Goal: Check status: Check status

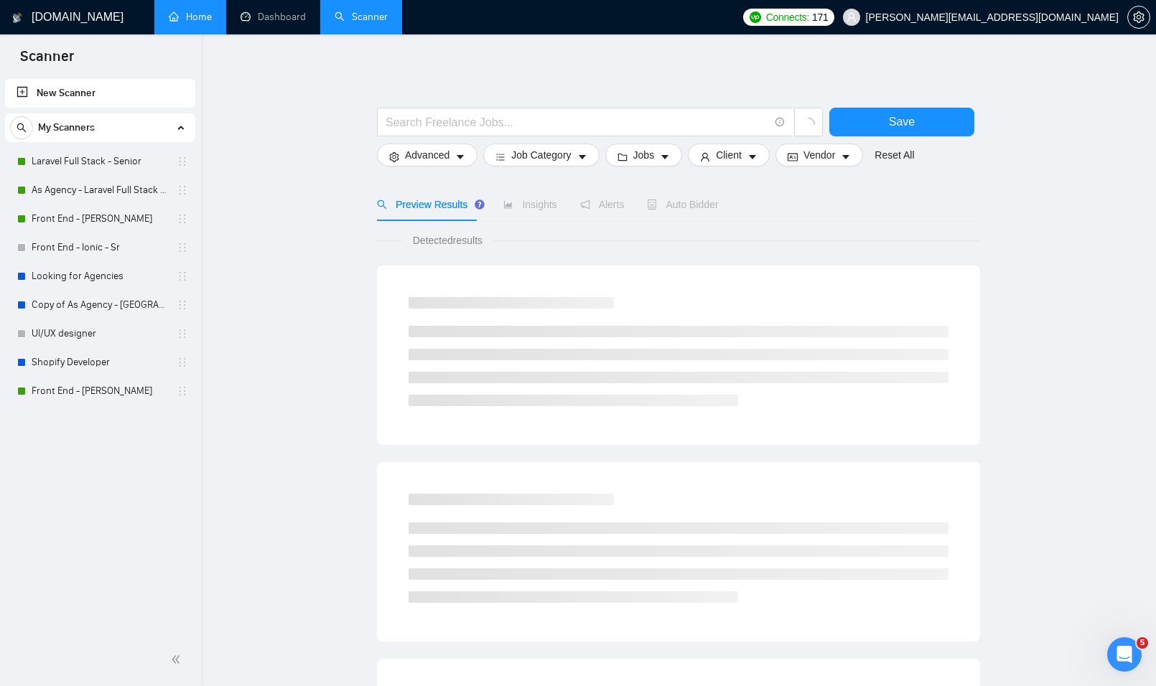
click at [194, 11] on link "Home" at bounding box center [190, 17] width 43 height 12
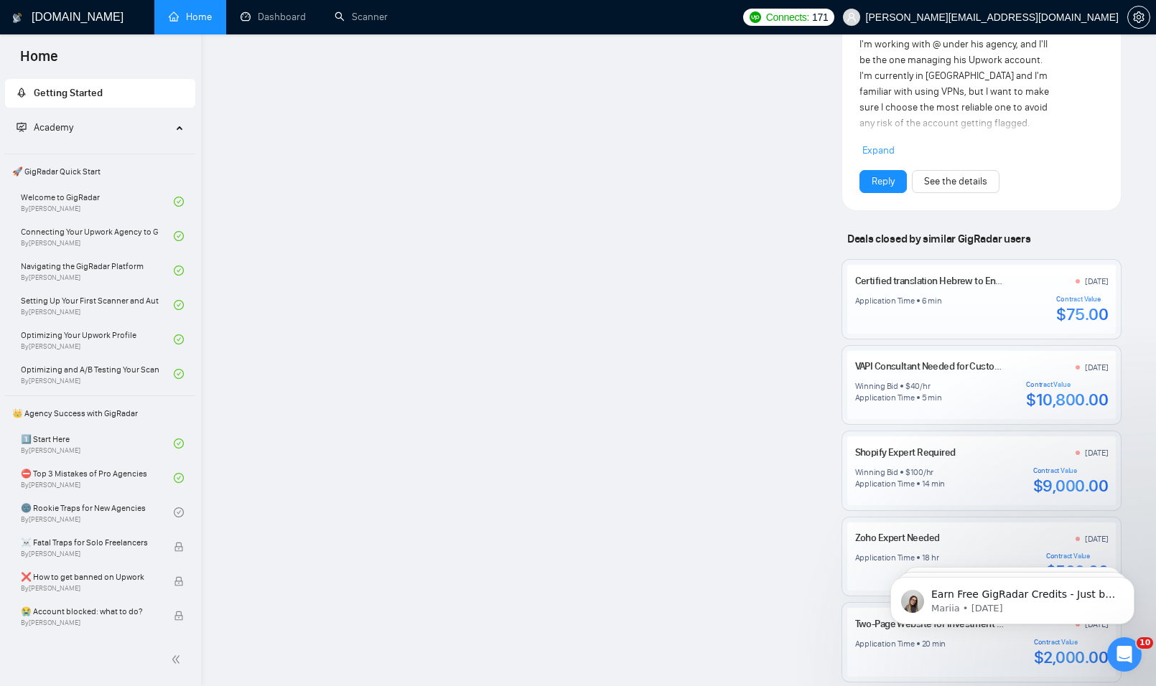
scroll to position [1197, 0]
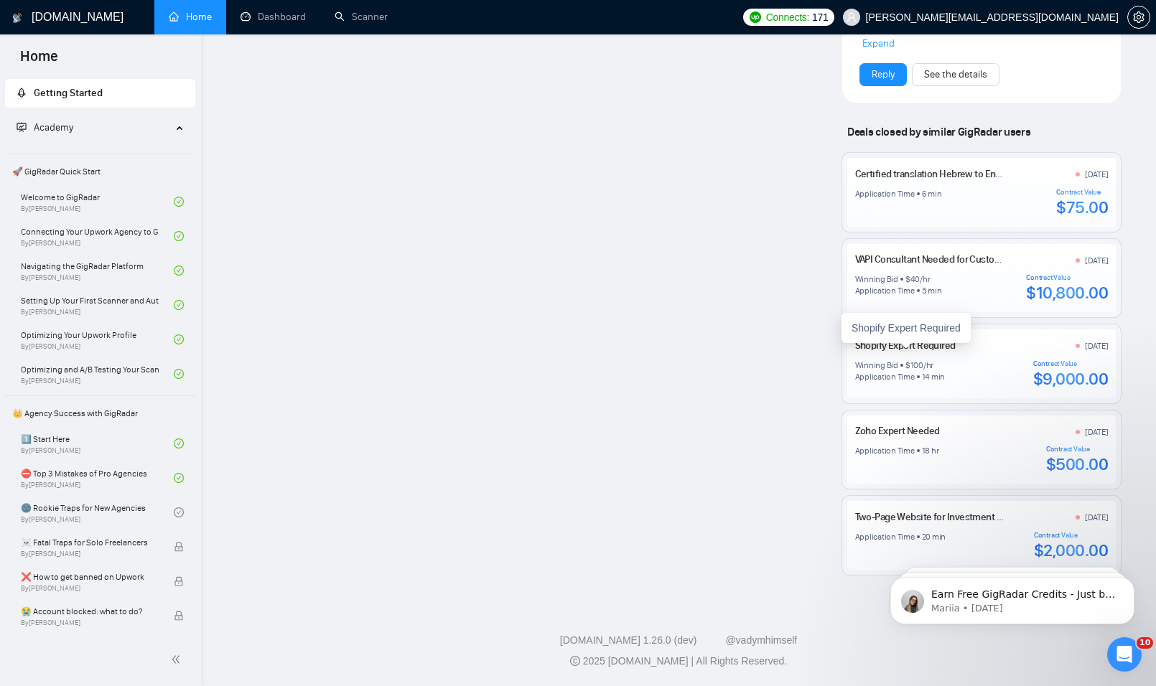
click at [885, 342] on div "Shopify Expert Required" at bounding box center [905, 328] width 129 height 30
click at [879, 353] on div "Shopify Expert Required [DATE]" at bounding box center [981, 346] width 253 height 15
click at [885, 347] on link "Shopify Expert Required" at bounding box center [905, 346] width 100 height 12
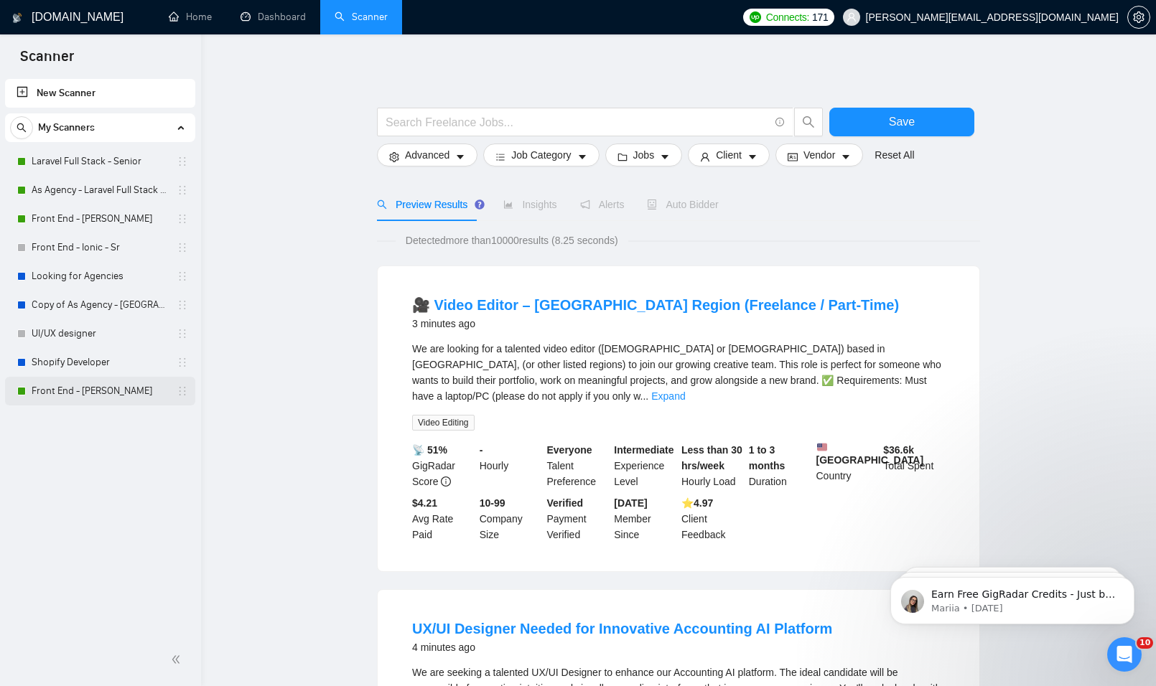
click at [113, 395] on link "Front End - [PERSON_NAME]" at bounding box center [100, 391] width 136 height 29
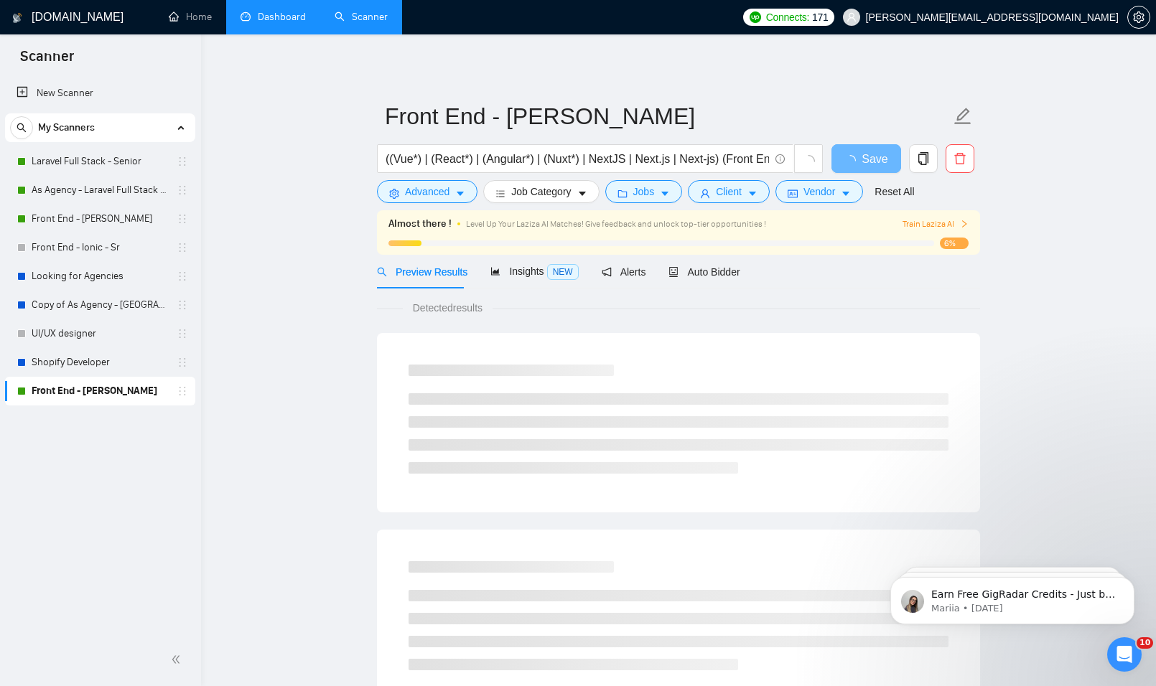
click at [276, 11] on link "Dashboard" at bounding box center [272, 17] width 65 height 12
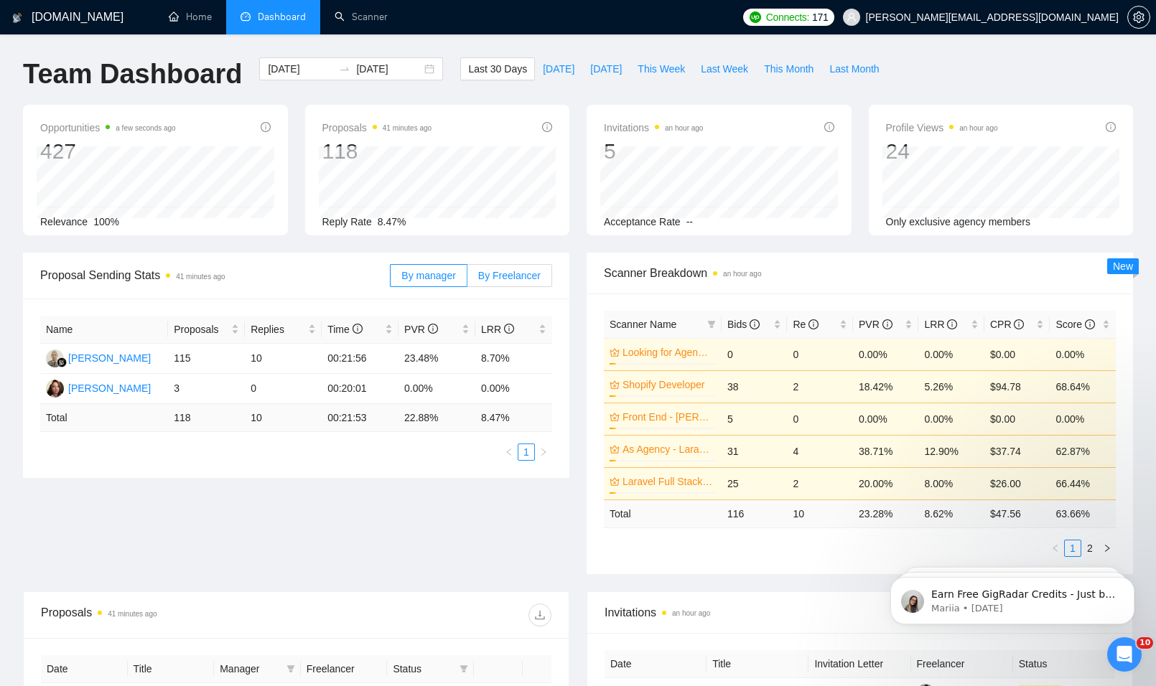
click at [518, 272] on span "By Freelancer" at bounding box center [509, 275] width 62 height 11
click at [467, 279] on input "By Freelancer" at bounding box center [467, 279] width 0 height 0
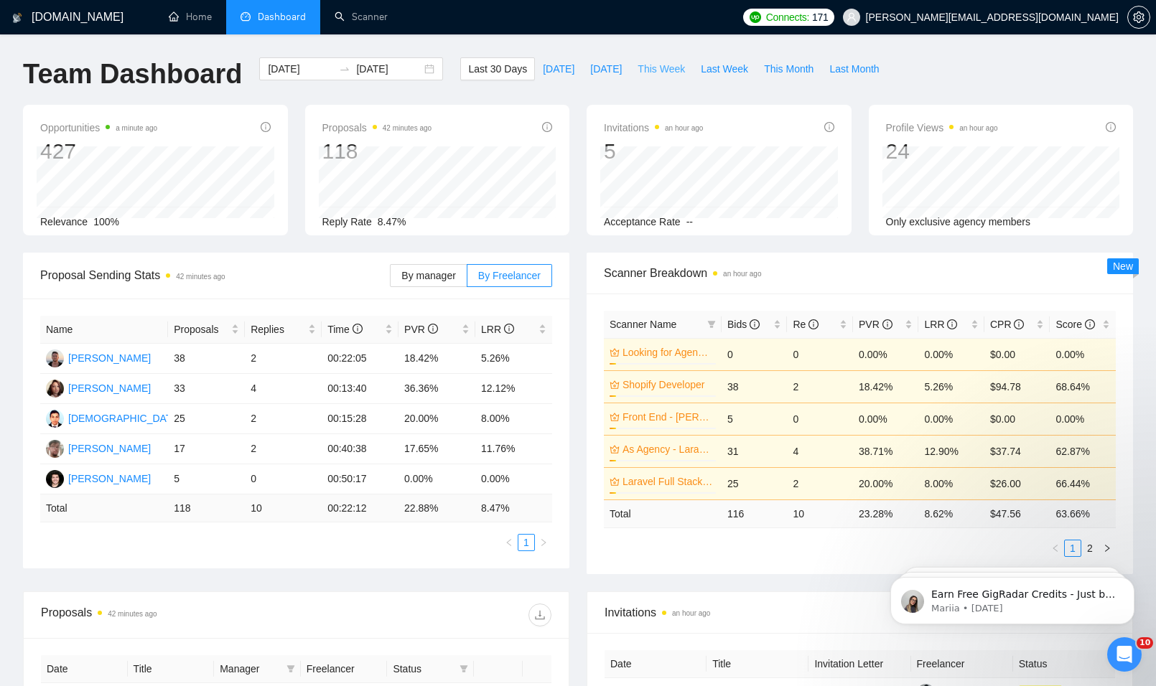
click at [645, 66] on span "This Week" at bounding box center [660, 69] width 47 height 16
type input "2025-09-01"
type input "2025-09-07"
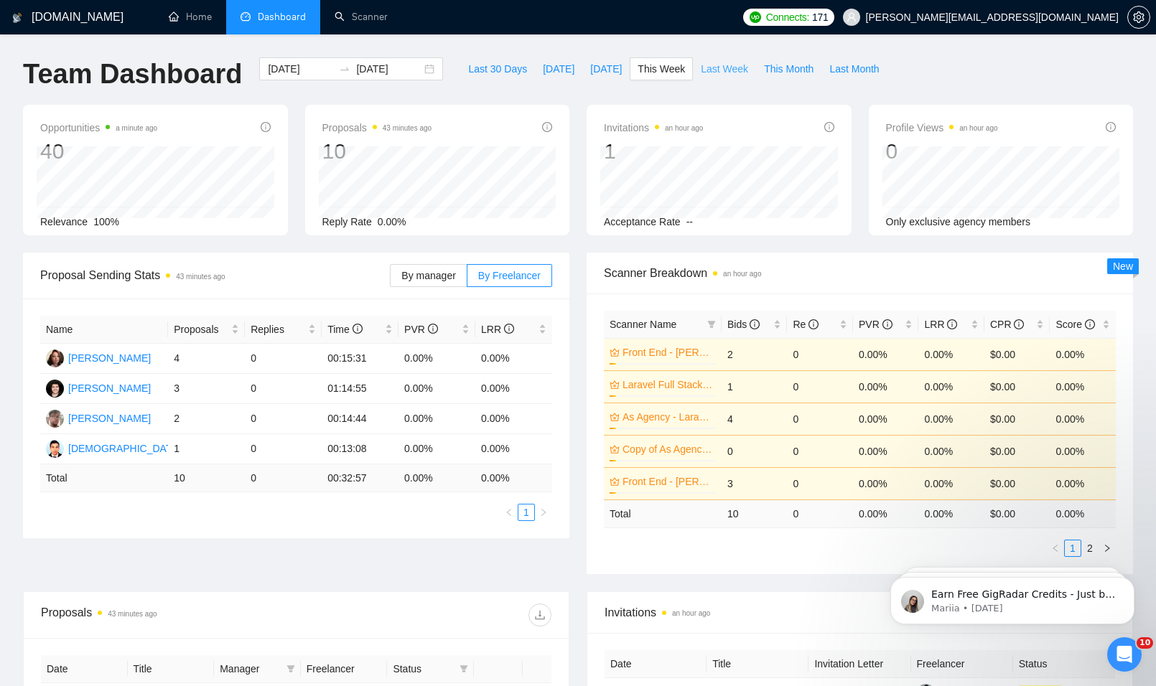
click at [708, 68] on span "Last Week" at bounding box center [724, 69] width 47 height 16
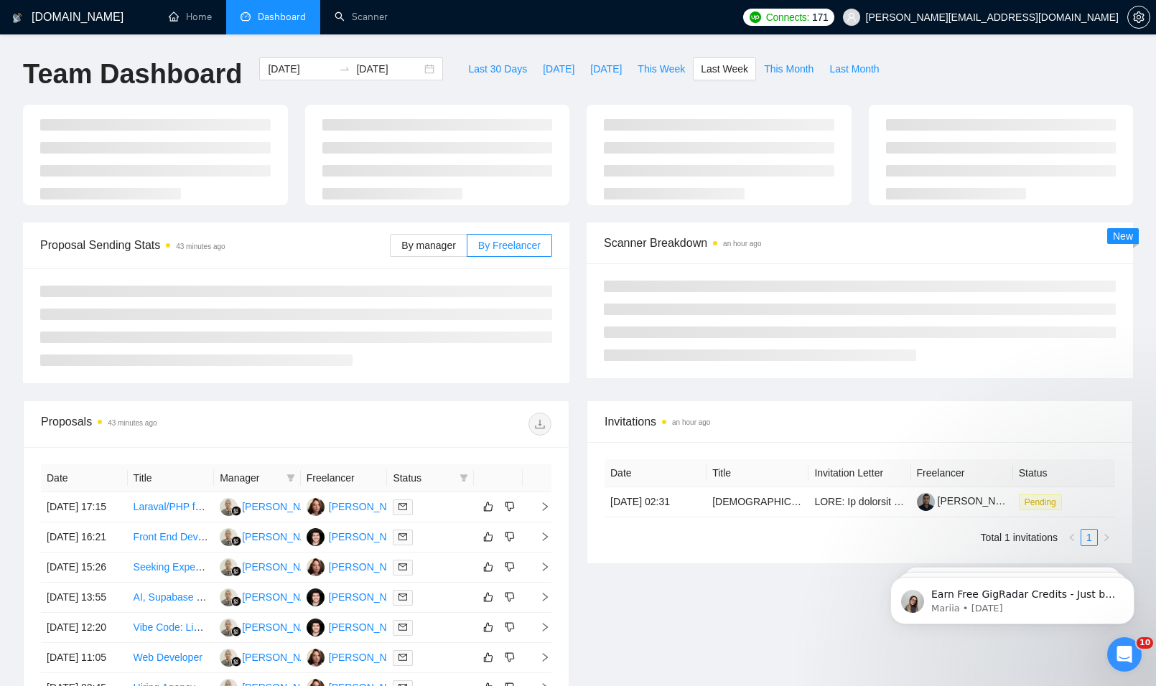
type input "2025-08-25"
type input "2025-08-31"
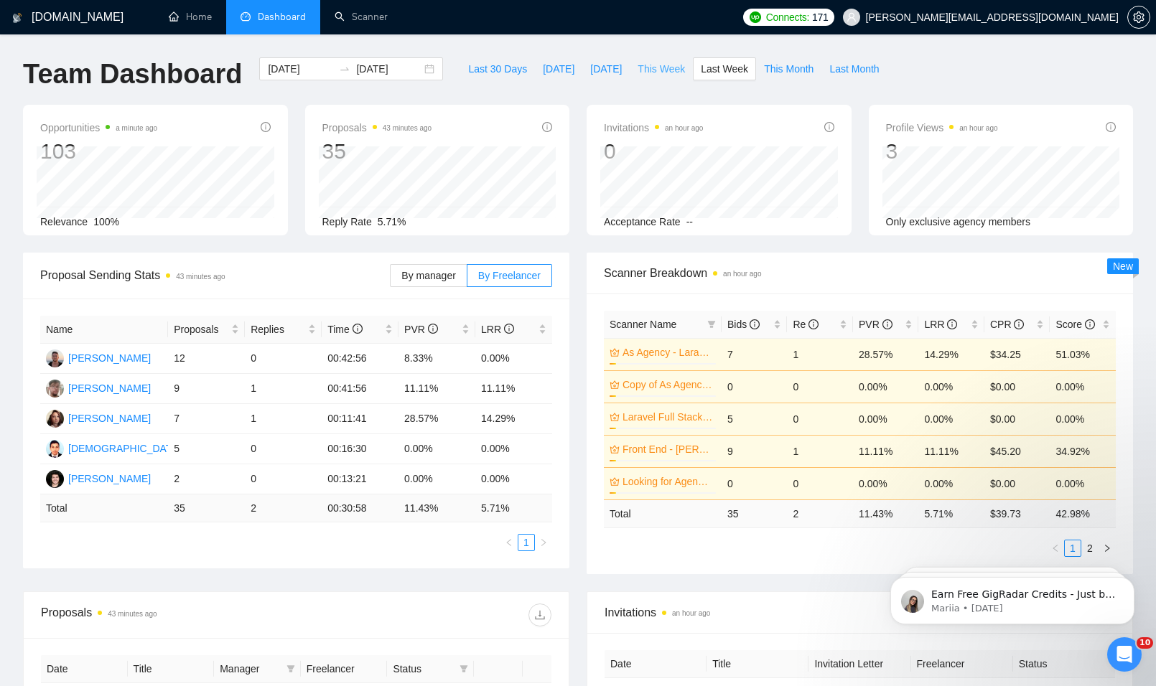
click at [648, 66] on span "This Week" at bounding box center [660, 69] width 47 height 16
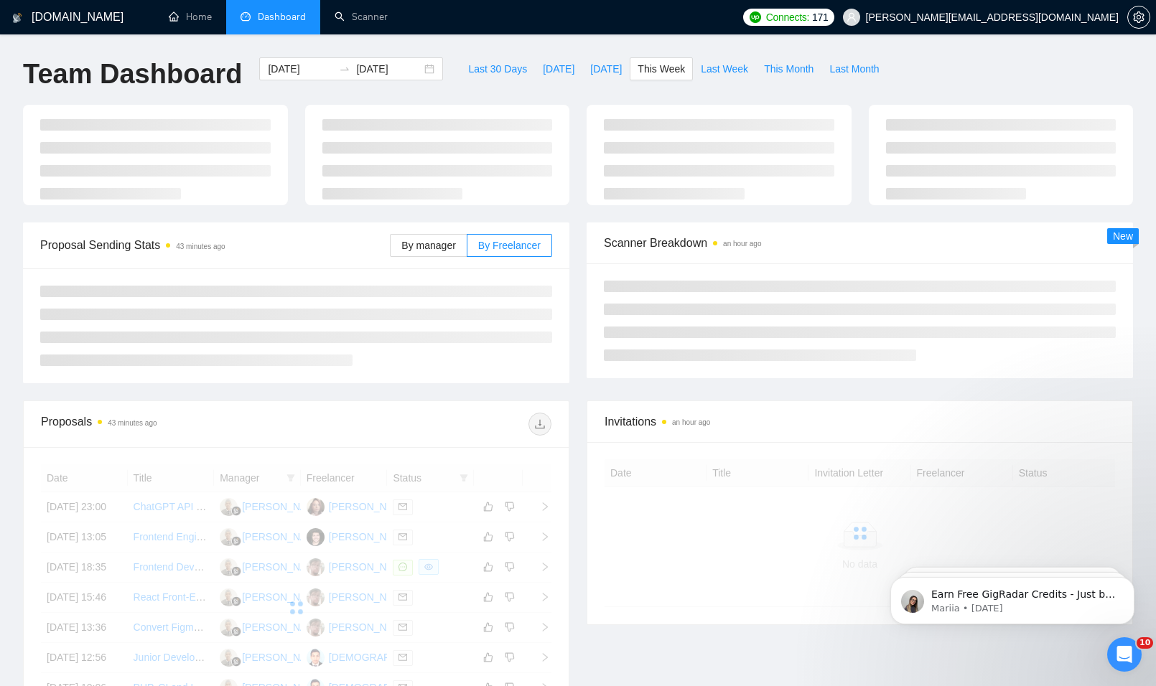
type input "2025-09-01"
type input "2025-09-07"
